Goal: Task Accomplishment & Management: Manage account settings

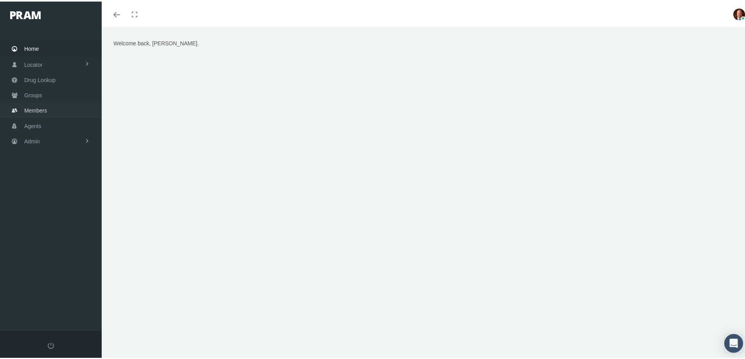
click at [38, 108] on span "Members" at bounding box center [35, 109] width 23 height 15
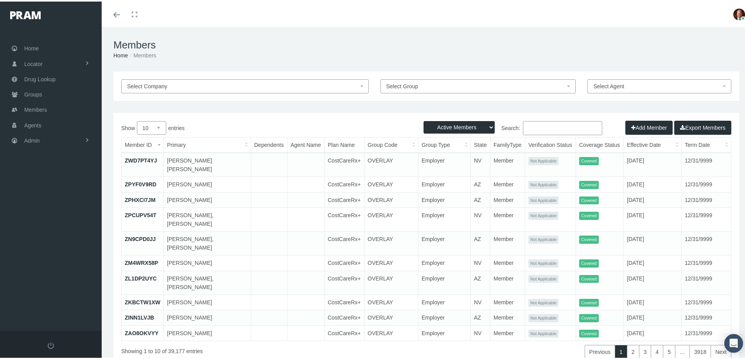
click at [553, 125] on input "Search:" at bounding box center [562, 127] width 79 height 14
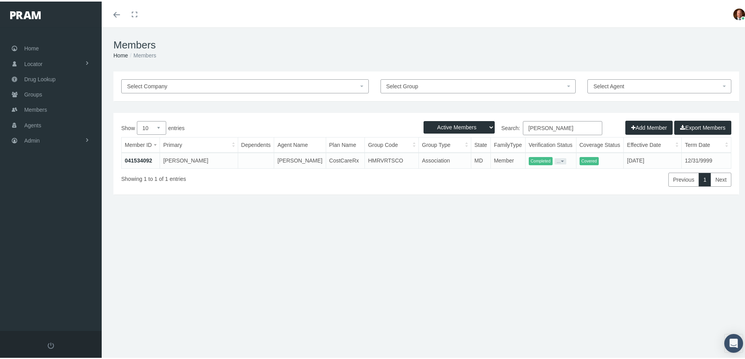
type input "andrea johnson"
click at [144, 160] on link "041534092" at bounding box center [138, 159] width 27 height 6
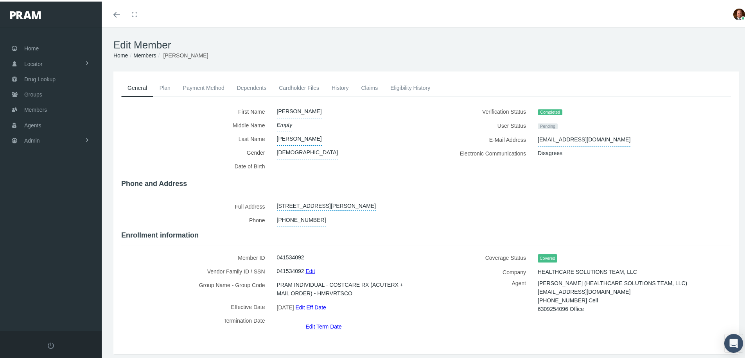
click at [550, 152] on span "Disagrees" at bounding box center [549, 152] width 25 height 14
click at [565, 150] on select "N/A Agrees Disagrees" at bounding box center [556, 151] width 38 height 13
select select "True"
click at [537, 145] on select "N/A Agrees Disagrees" at bounding box center [556, 151] width 38 height 13
click at [584, 149] on icon "submit" at bounding box center [586, 151] width 5 height 7
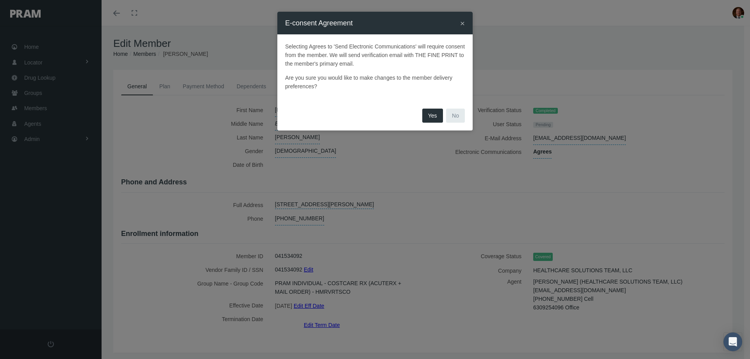
click at [432, 115] on button "Yes" at bounding box center [433, 116] width 21 height 14
